Goal: Complete application form

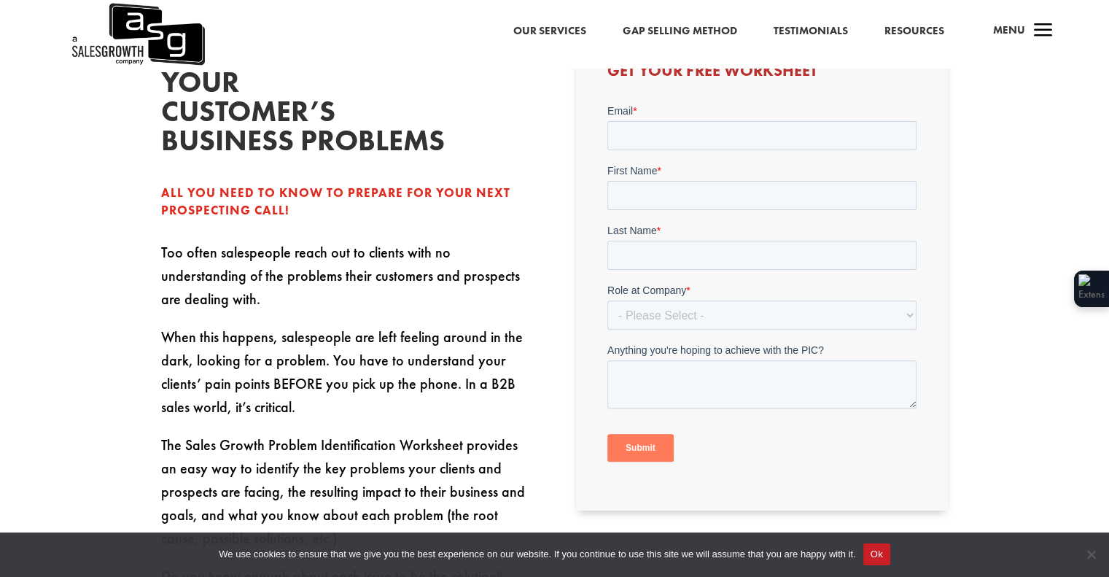
scroll to position [420, 0]
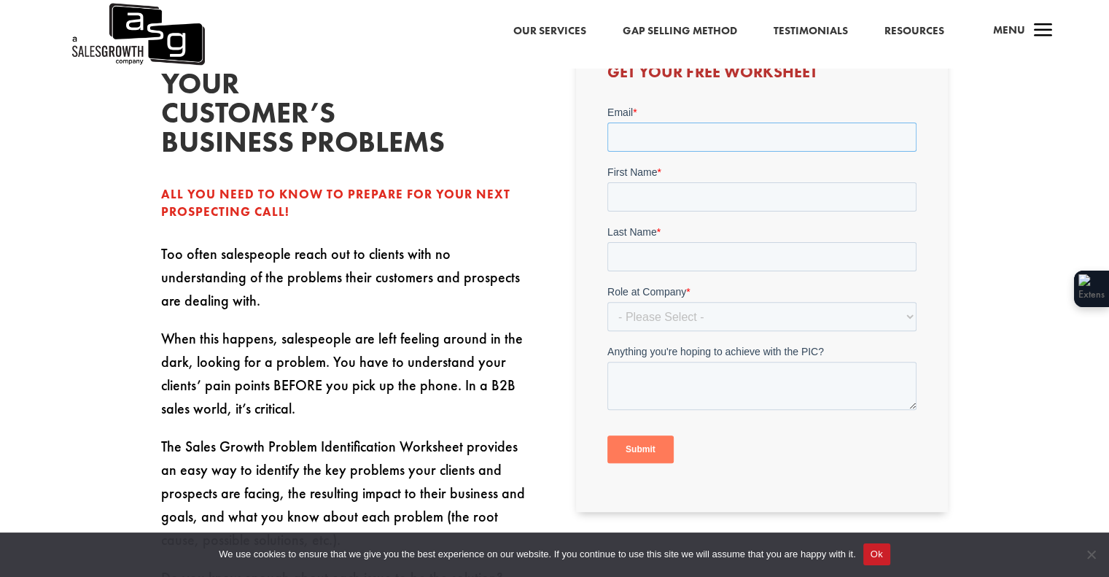
click at [663, 139] on input "Email *" at bounding box center [761, 136] width 309 height 29
type input "[EMAIL_ADDRESS][DOMAIN_NAME]"
click at [688, 195] on input "First Name *" at bounding box center [761, 196] width 309 height 29
type input "K"
type input "S"
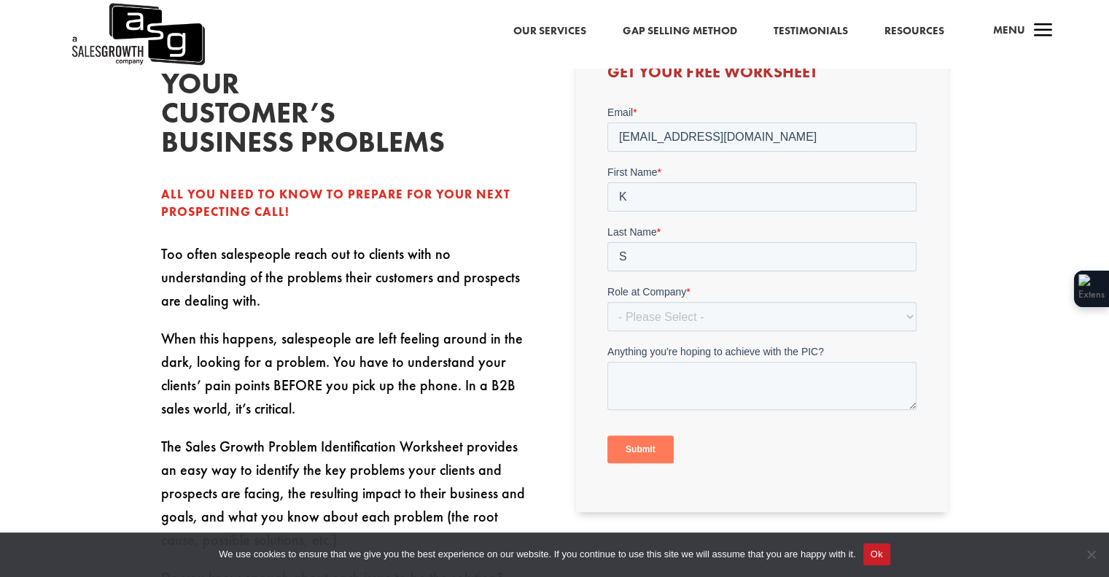
click at [638, 334] on form "Email * [EMAIL_ADDRESS][DOMAIN_NAME] First Name * K Last Name * S Role at Compa…" at bounding box center [761, 290] width 309 height 370
click at [651, 313] on select "- Please Select - C-Level (CRO, CSO, etc) Senior Leadership (VP of Sales, VP of…" at bounding box center [761, 316] width 309 height 29
select select "Director/Manager (Sales Director, Regional Sales Manager, etc)"
click at [607, 302] on select "- Please Select - C-Level (CRO, CSO, etc) Senior Leadership (VP of Sales, VP of…" at bounding box center [761, 316] width 309 height 29
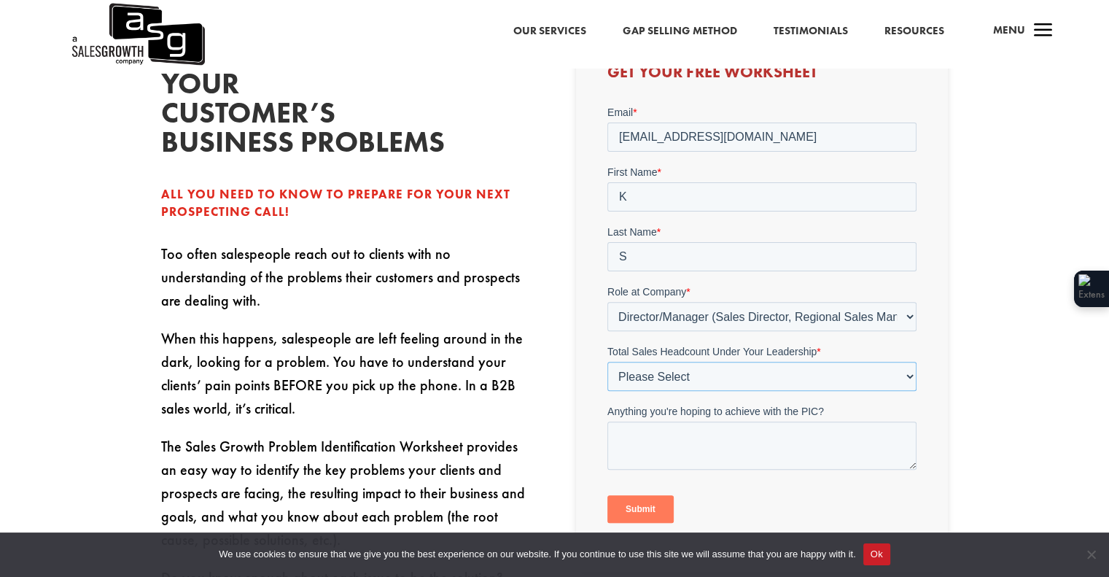
click at [673, 375] on select "Please Select Just Me 1-9 [PHONE_NUMBER] [PHONE_NUMBER]+" at bounding box center [761, 376] width 309 height 29
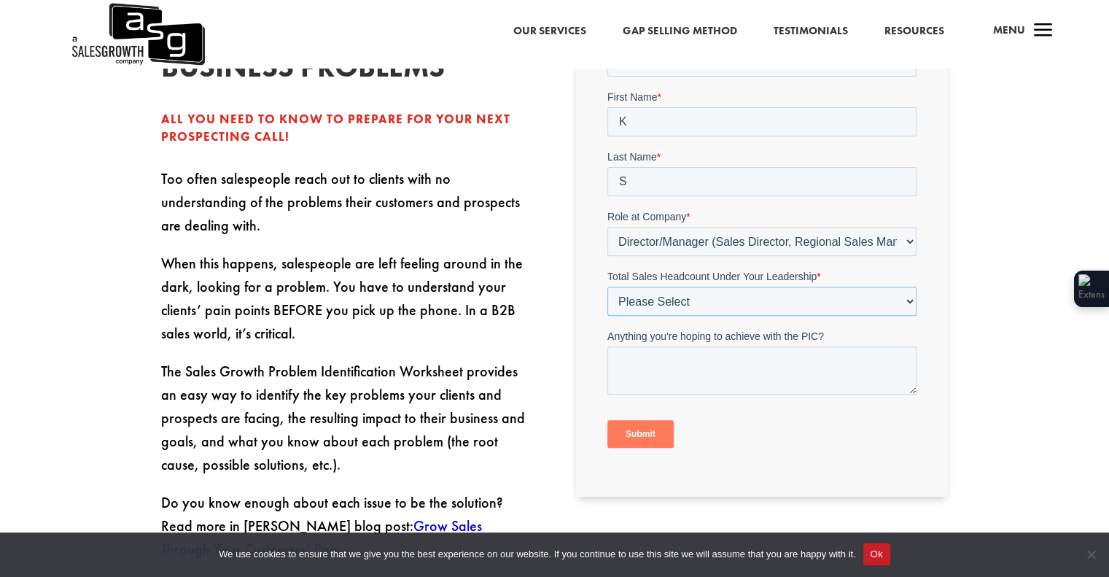
scroll to position [496, 0]
click at [663, 293] on select "Please Select Just Me 1-9 [PHONE_NUMBER] [PHONE_NUMBER]+" at bounding box center [761, 300] width 309 height 29
select select "Just Me"
click at [607, 286] on select "Please Select Just Me 1-9 [PHONE_NUMBER] [PHONE_NUMBER]+" at bounding box center [761, 300] width 309 height 29
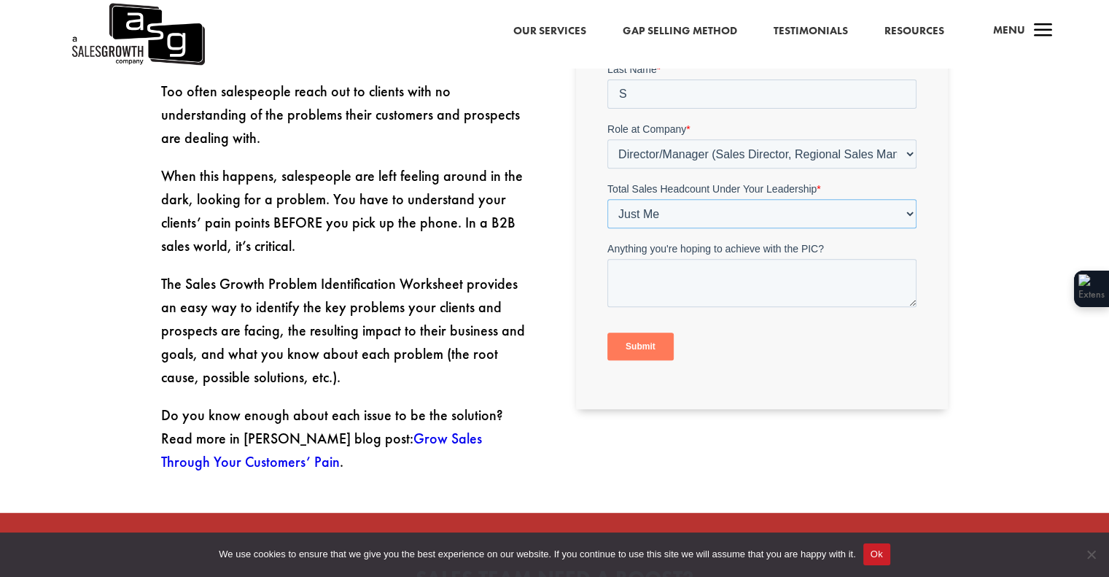
scroll to position [589, 0]
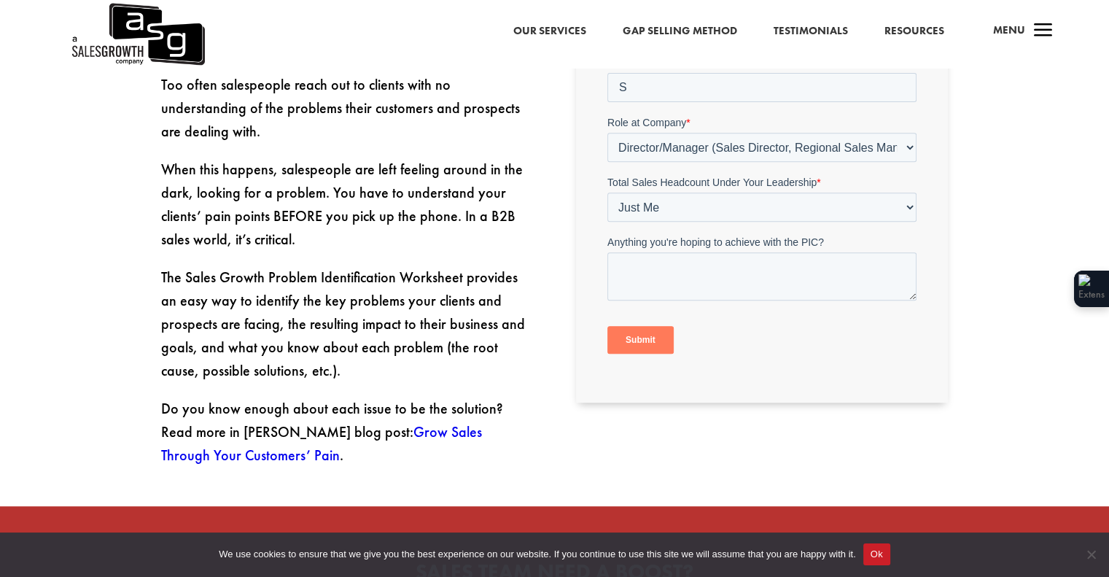
click at [650, 347] on input "Submit" at bounding box center [640, 341] width 66 height 28
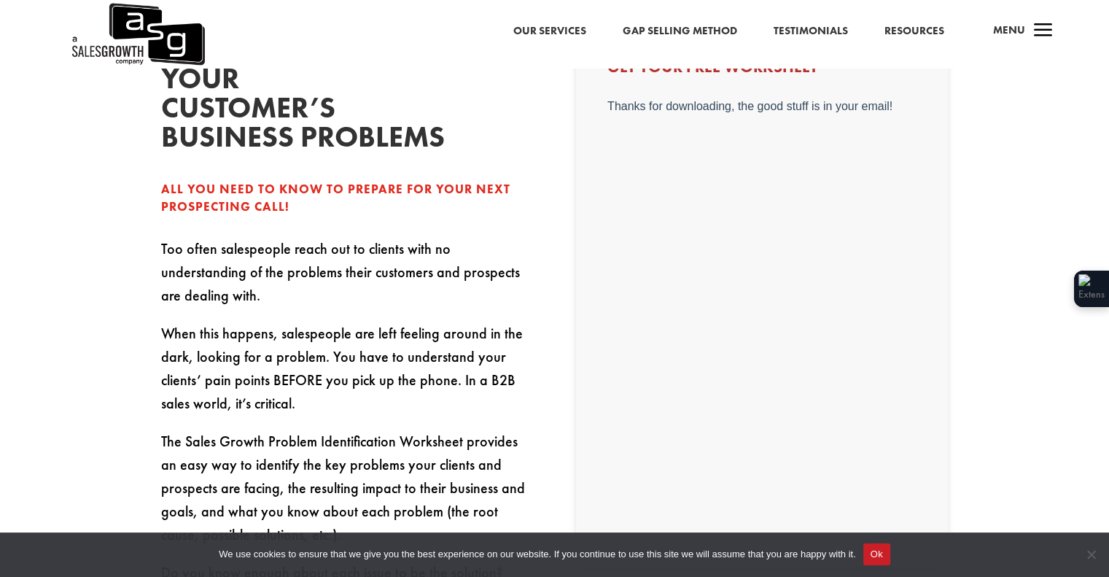
scroll to position [402, 0]
